Goal: Find specific page/section: Find specific page/section

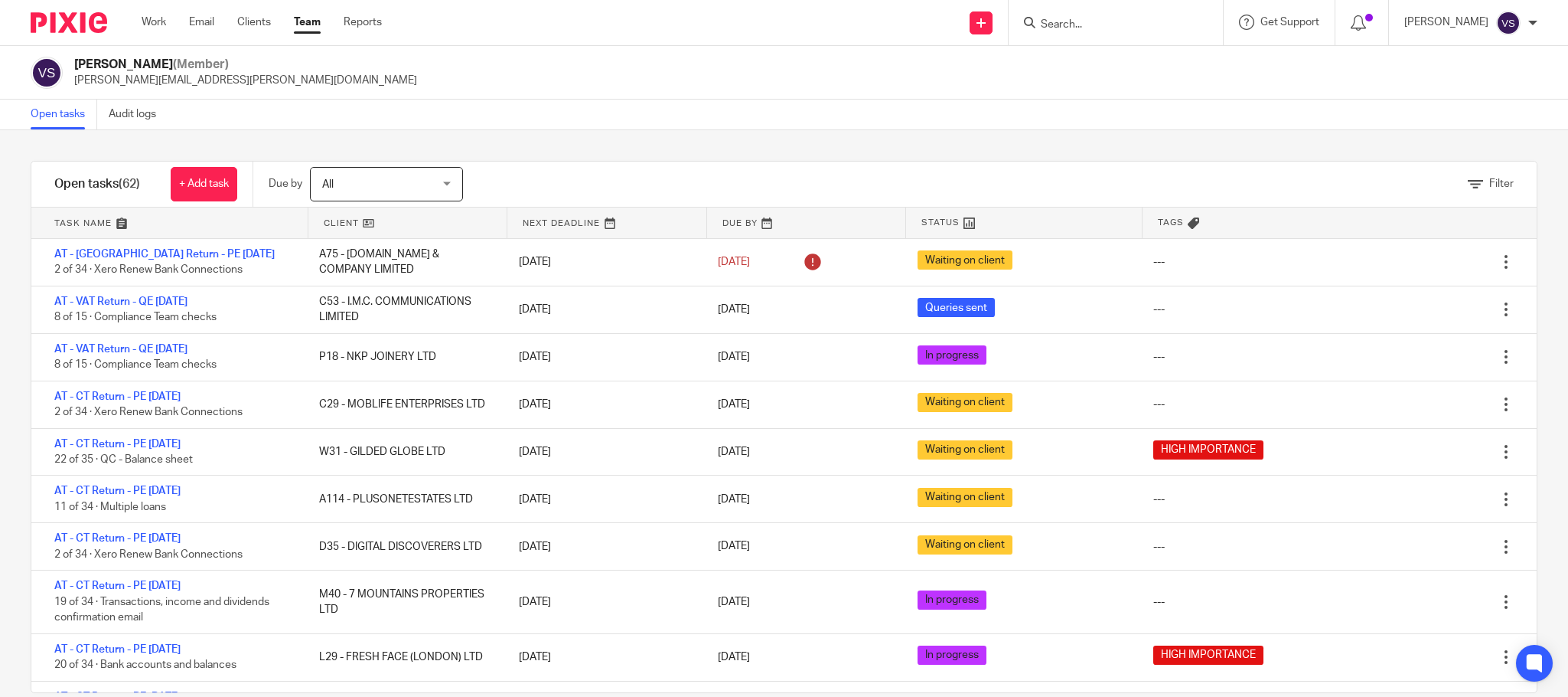
click at [1044, 22] on div at bounding box center [1113, 23] width 179 height 19
click at [1081, 21] on input "Search" at bounding box center [1107, 25] width 137 height 14
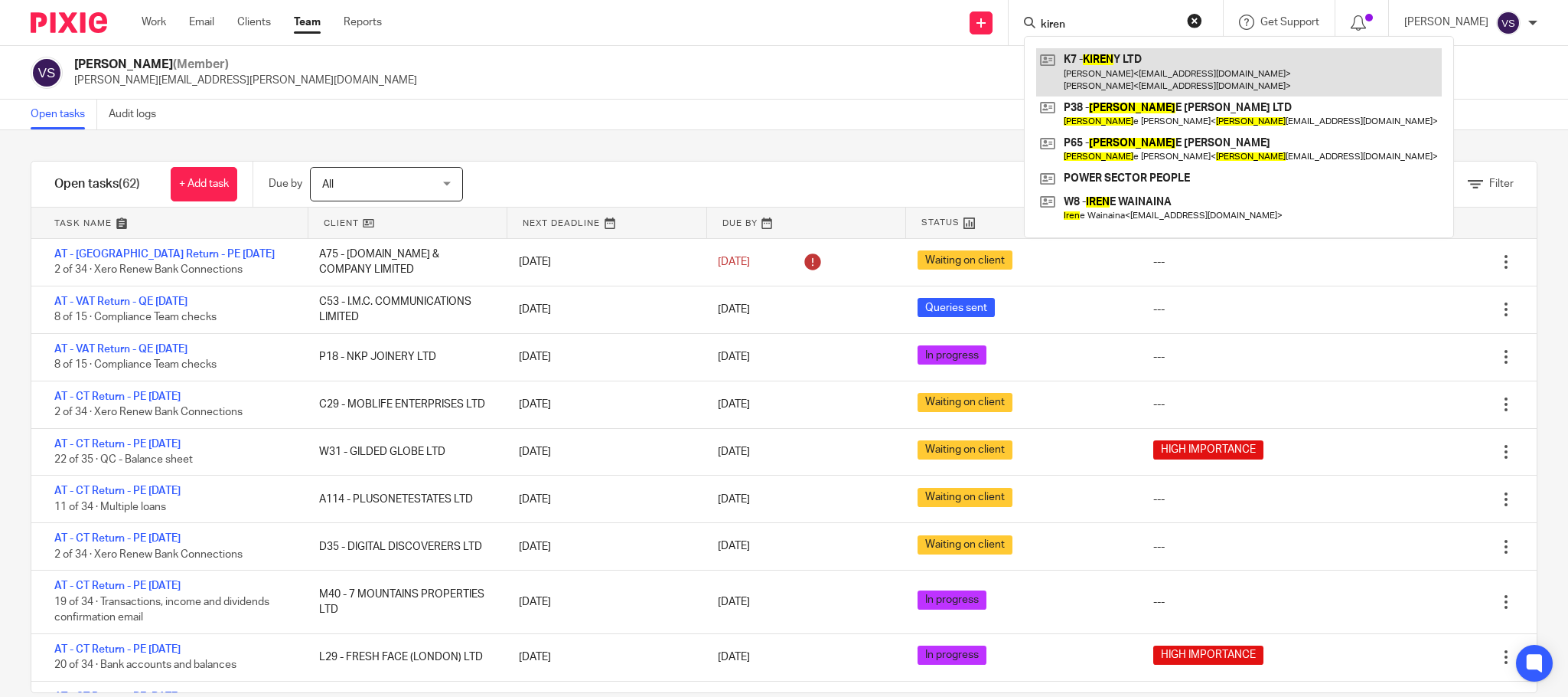
type input "kiren"
click at [1097, 64] on link at bounding box center [1238, 71] width 405 height 47
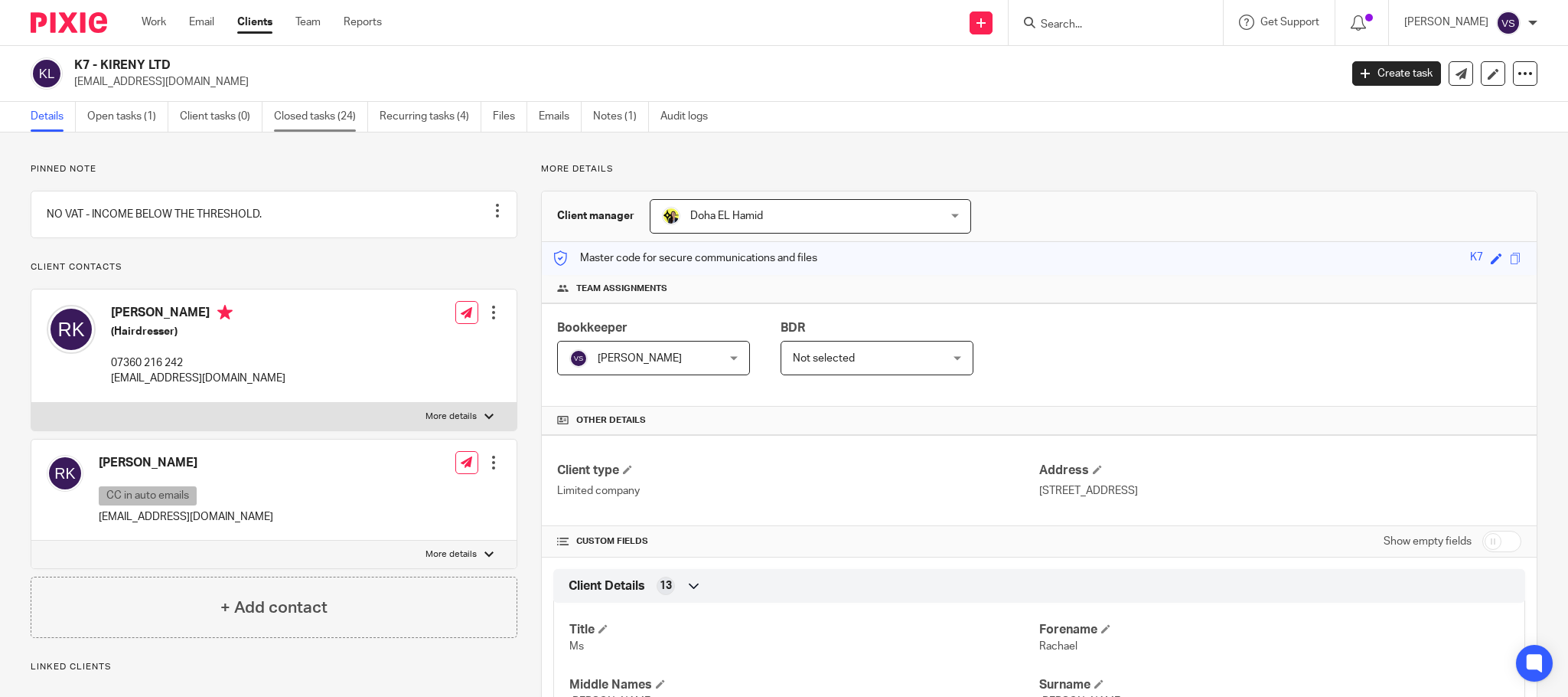
click at [322, 119] on link "Closed tasks (24)" at bounding box center [321, 117] width 94 height 30
